Goal: Task Accomplishment & Management: Use online tool/utility

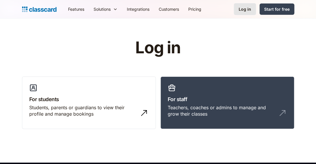
click at [248, 8] on div "Log in" at bounding box center [245, 9] width 12 height 6
click at [229, 100] on h3 "For staff" at bounding box center [227, 99] width 119 height 8
